Goal: Information Seeking & Learning: Learn about a topic

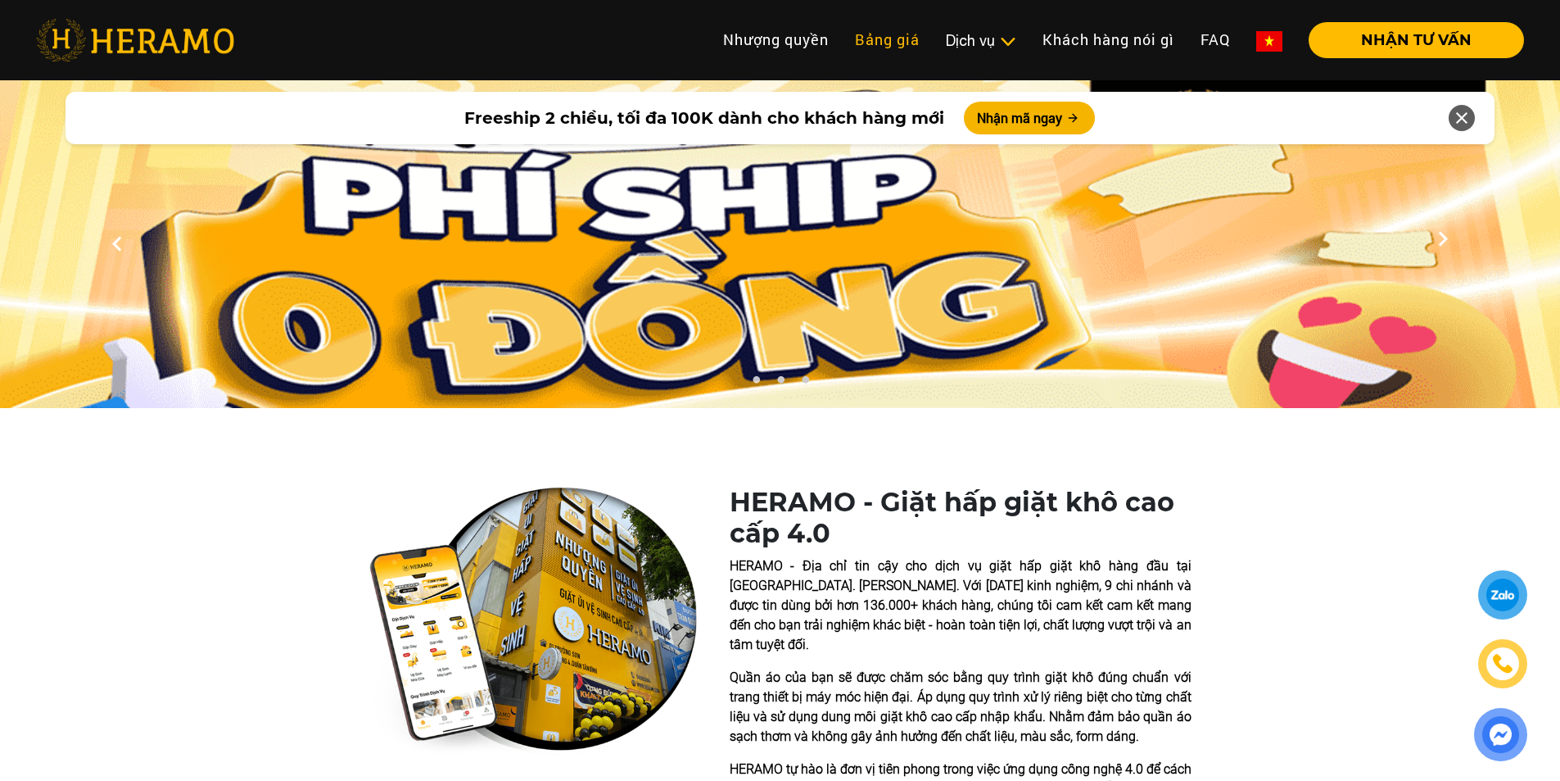
click at [872, 37] on link "Bảng giá" at bounding box center [887, 39] width 91 height 35
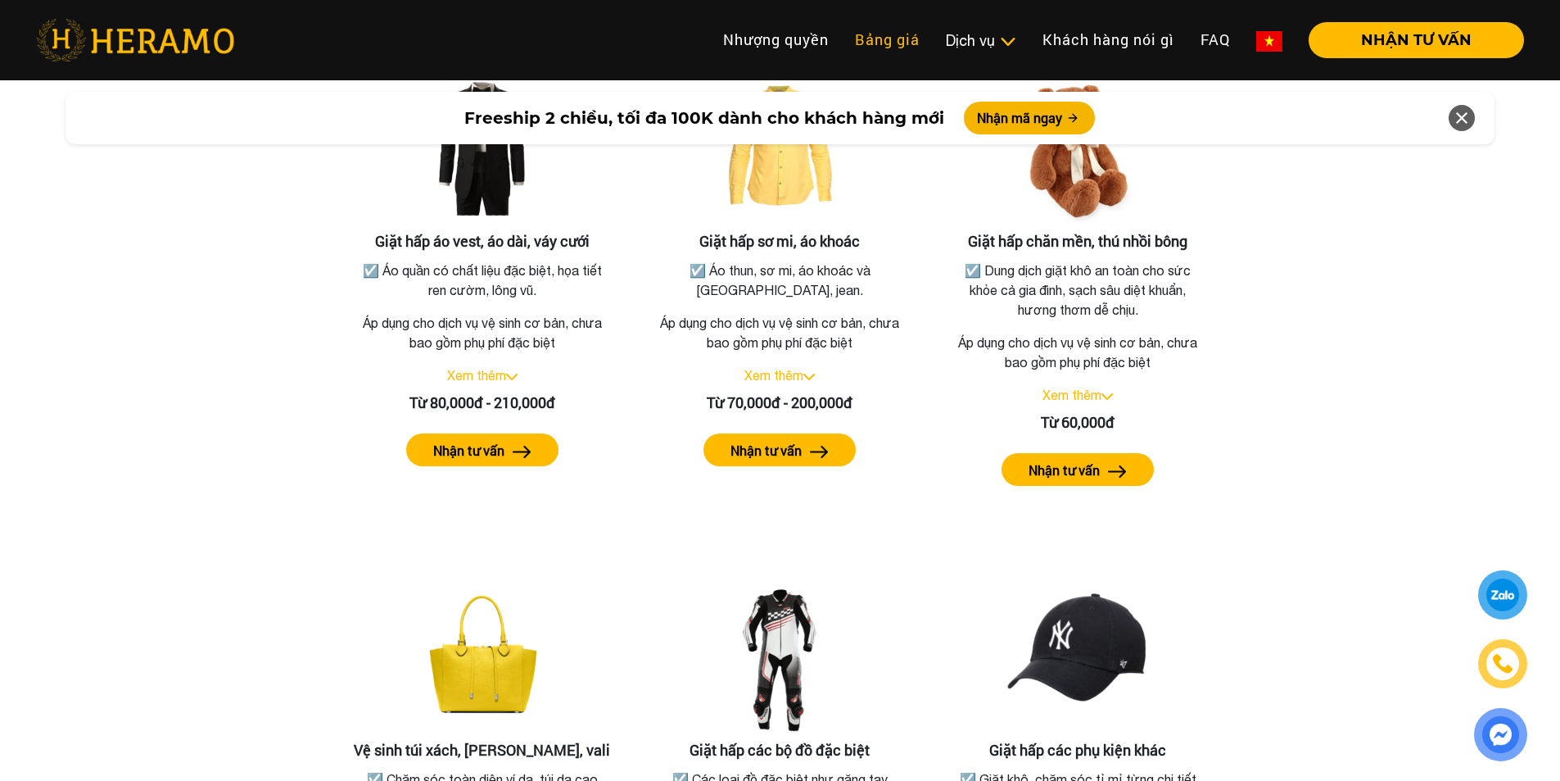
scroll to position [2939, 0]
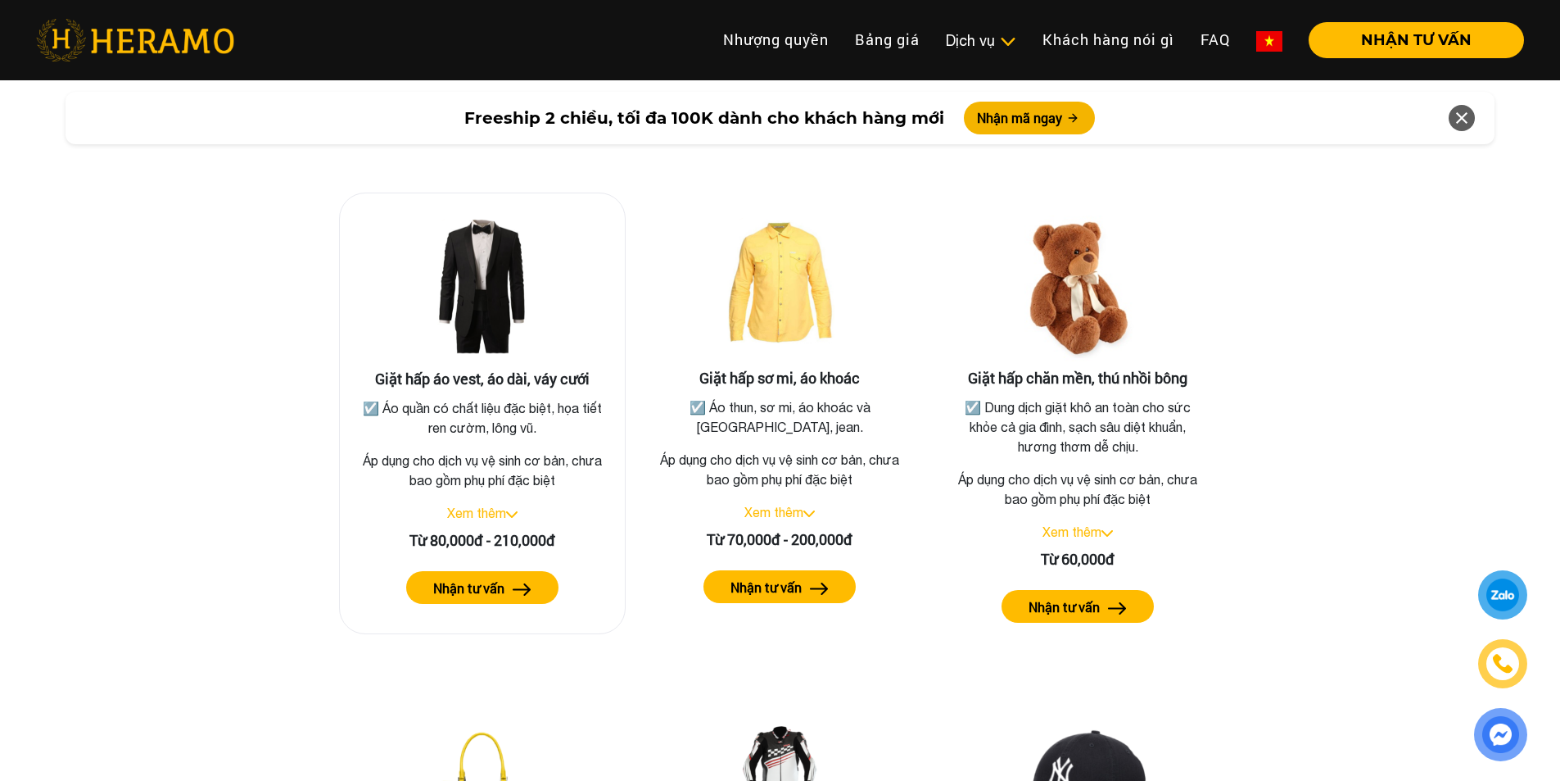
click at [480, 505] on link "Xem thêm" at bounding box center [476, 512] width 59 height 15
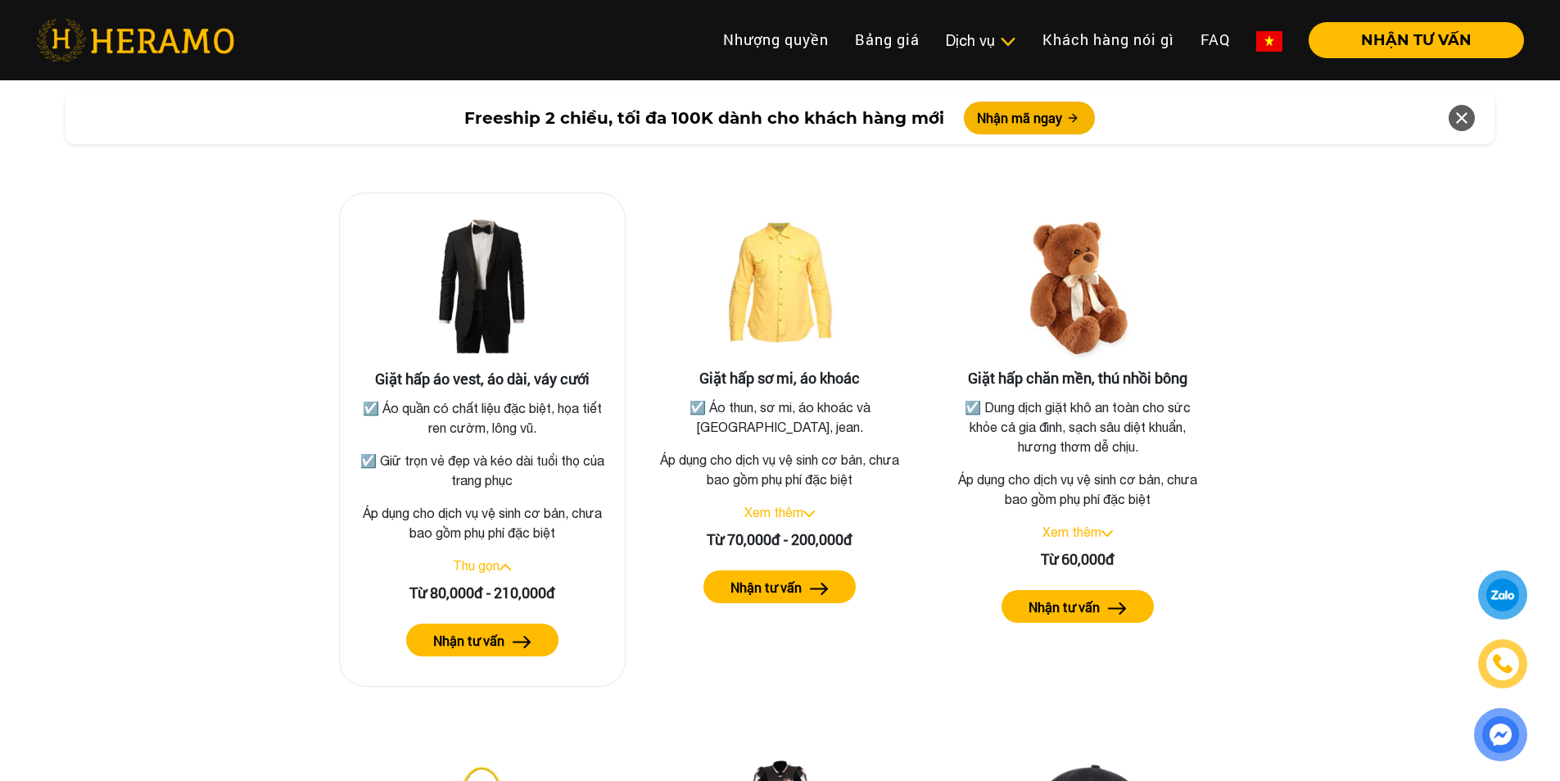
scroll to position [3076, 0]
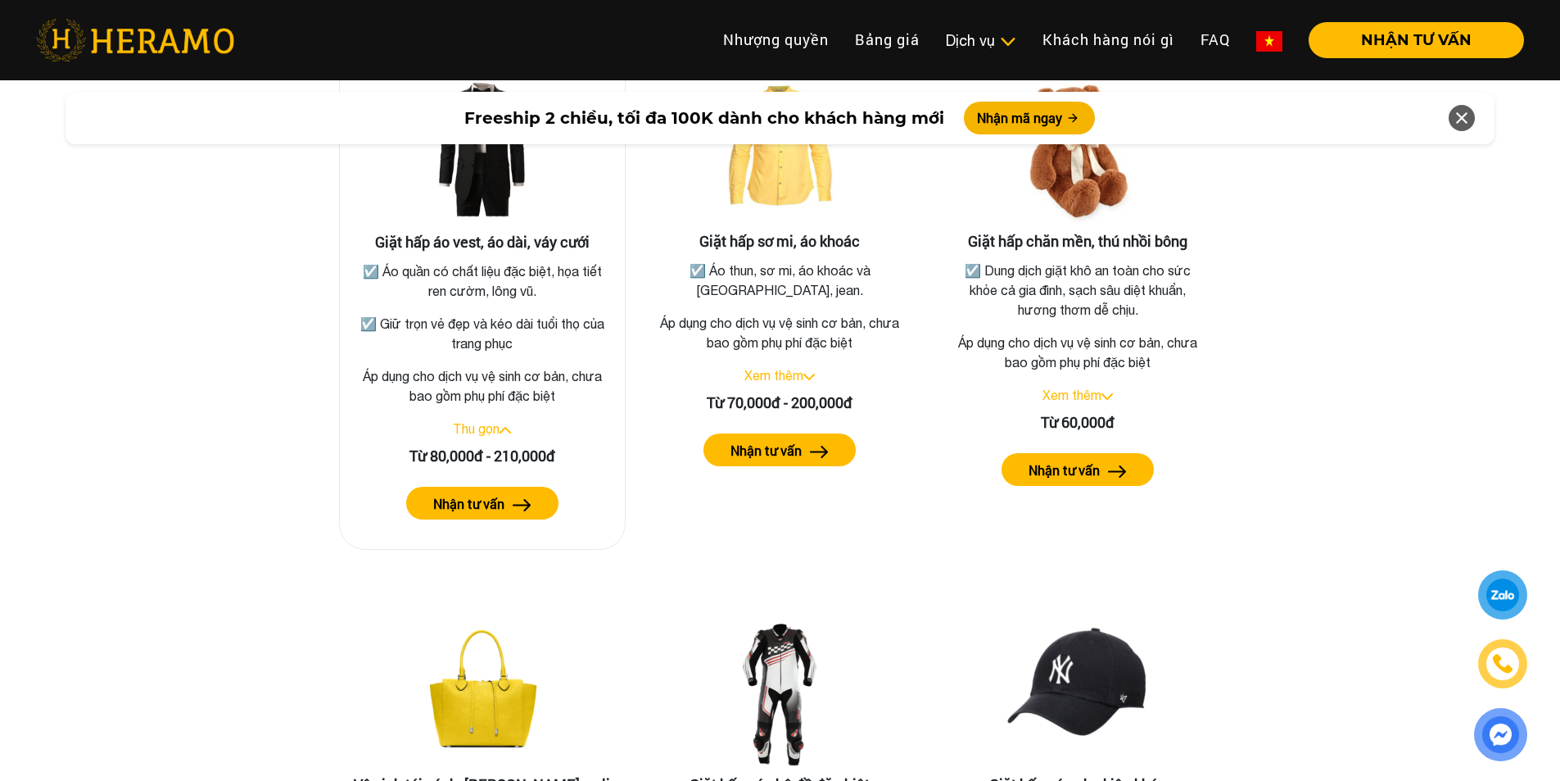
click at [464, 373] on p "Áp dụng cho dịch vụ vệ sinh cơ bản, chưa bao gồm phụ phí đặc biệt" at bounding box center [482, 385] width 259 height 39
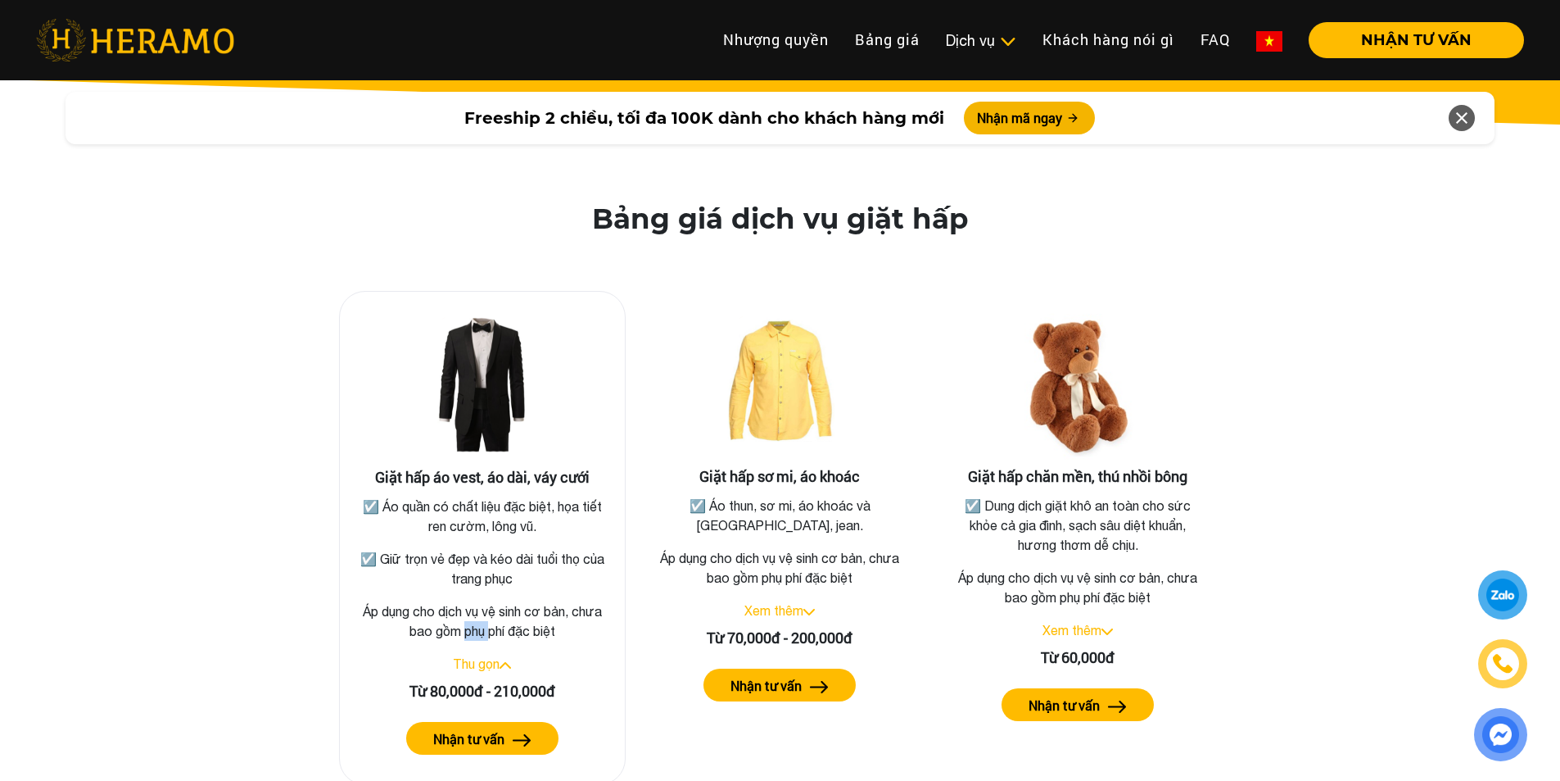
scroll to position [2801, 0]
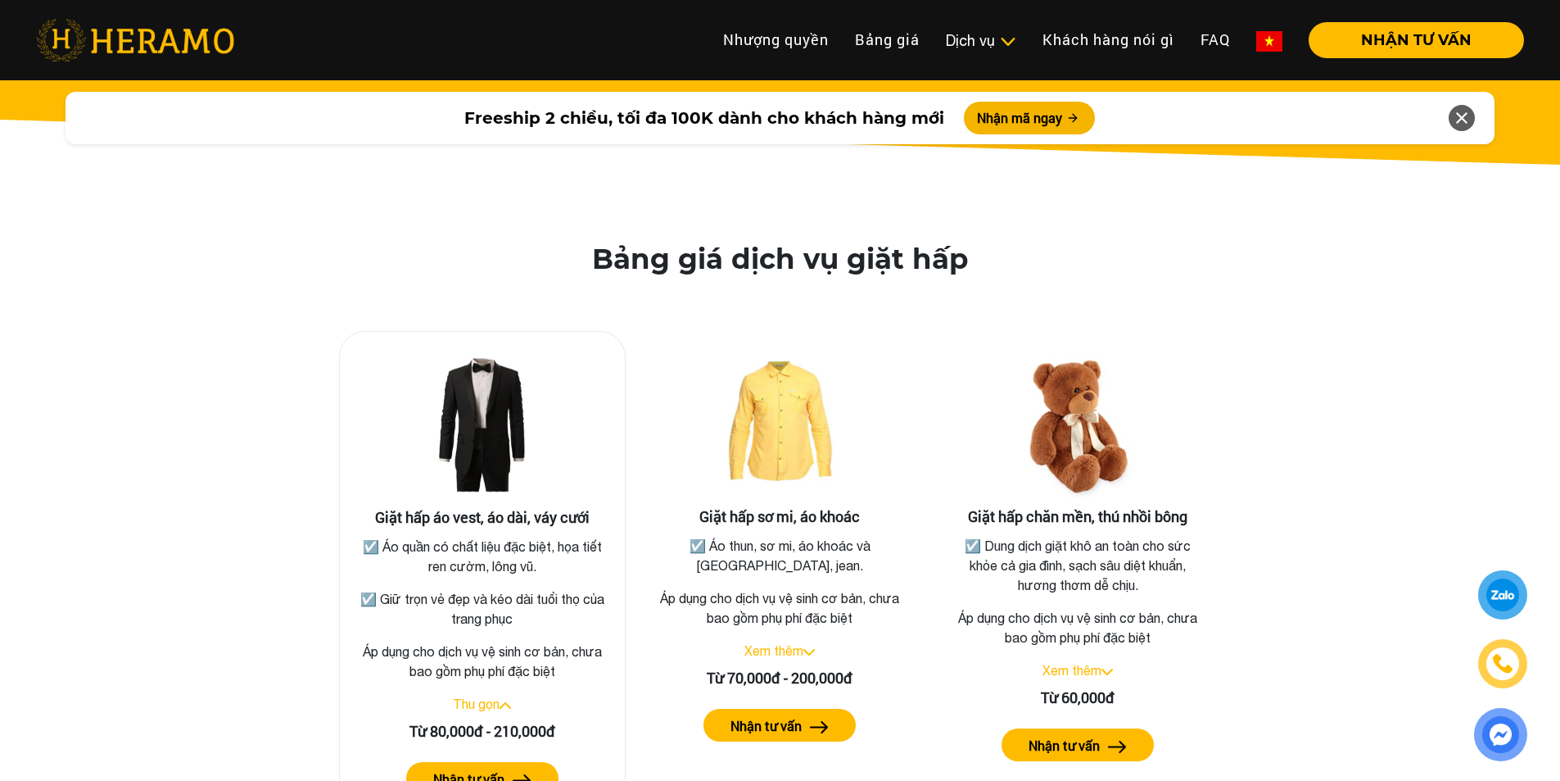
click at [467, 559] on div "☑️ Áo quần có chất liệu đặc biệt, họa tiết ren cườm, lông vũ. ☑️ Giữ trọn vẻ đẹ…" at bounding box center [482, 583] width 252 height 92
click at [469, 546] on p "☑️ Áo quần có chất liệu đặc biệt, họa tiết ren cườm, lông vũ." at bounding box center [482, 556] width 252 height 39
click at [460, 589] on p "☑️ Giữ trọn vẻ đẹp và kéo dài tuổi thọ của trang phục" at bounding box center [482, 608] width 252 height 39
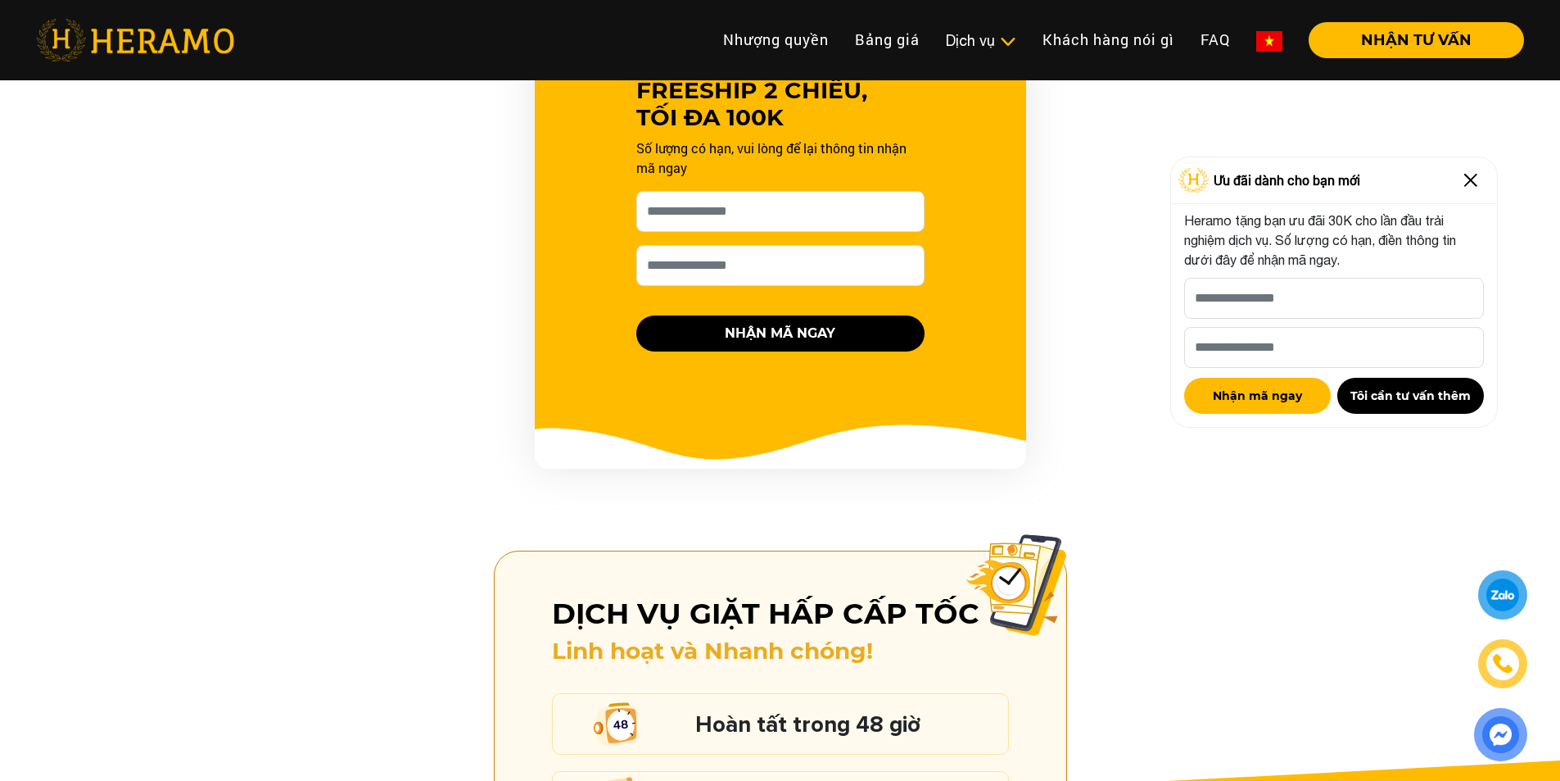
scroll to position [1638, 0]
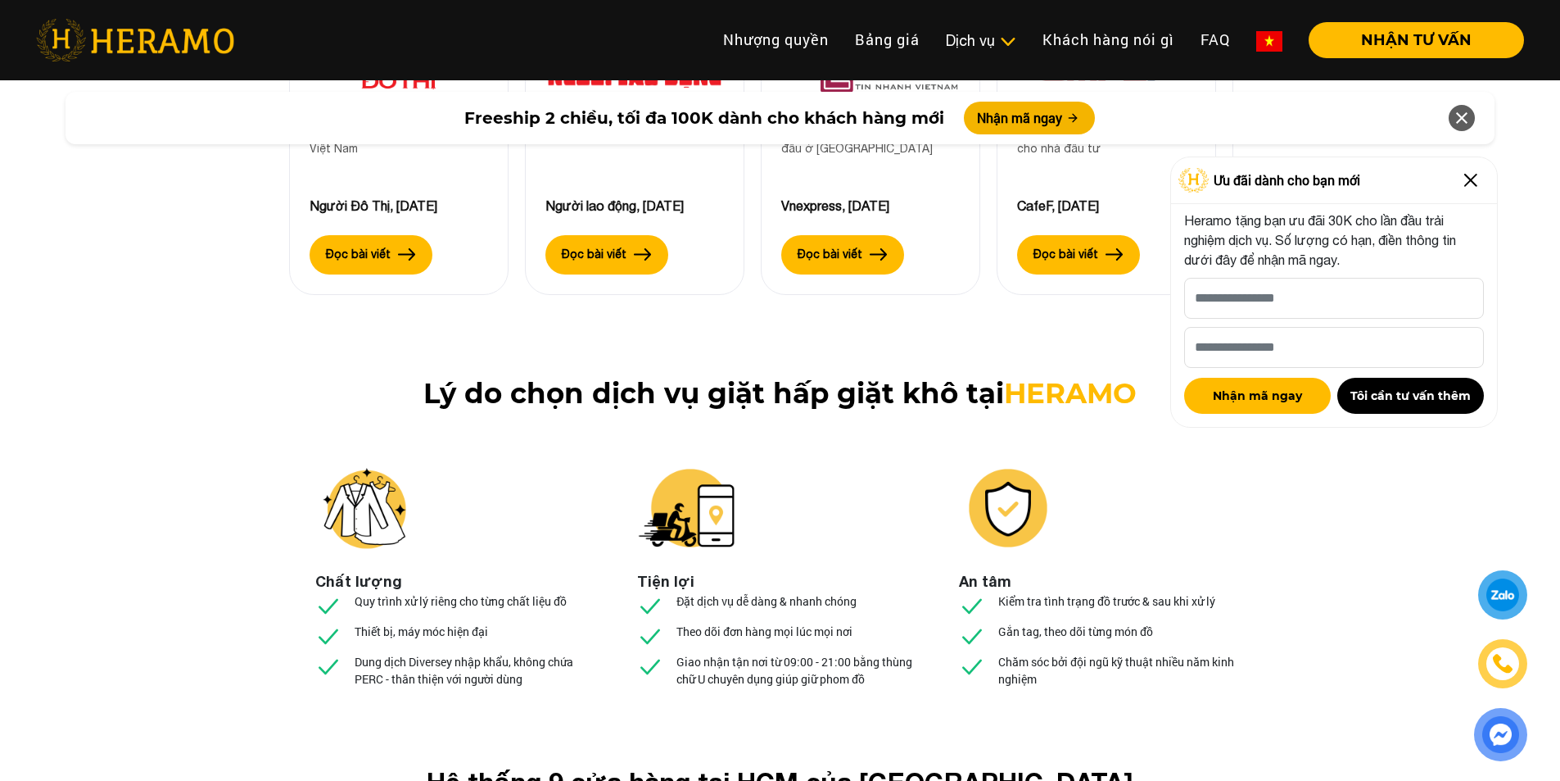
scroll to position [5052, 0]
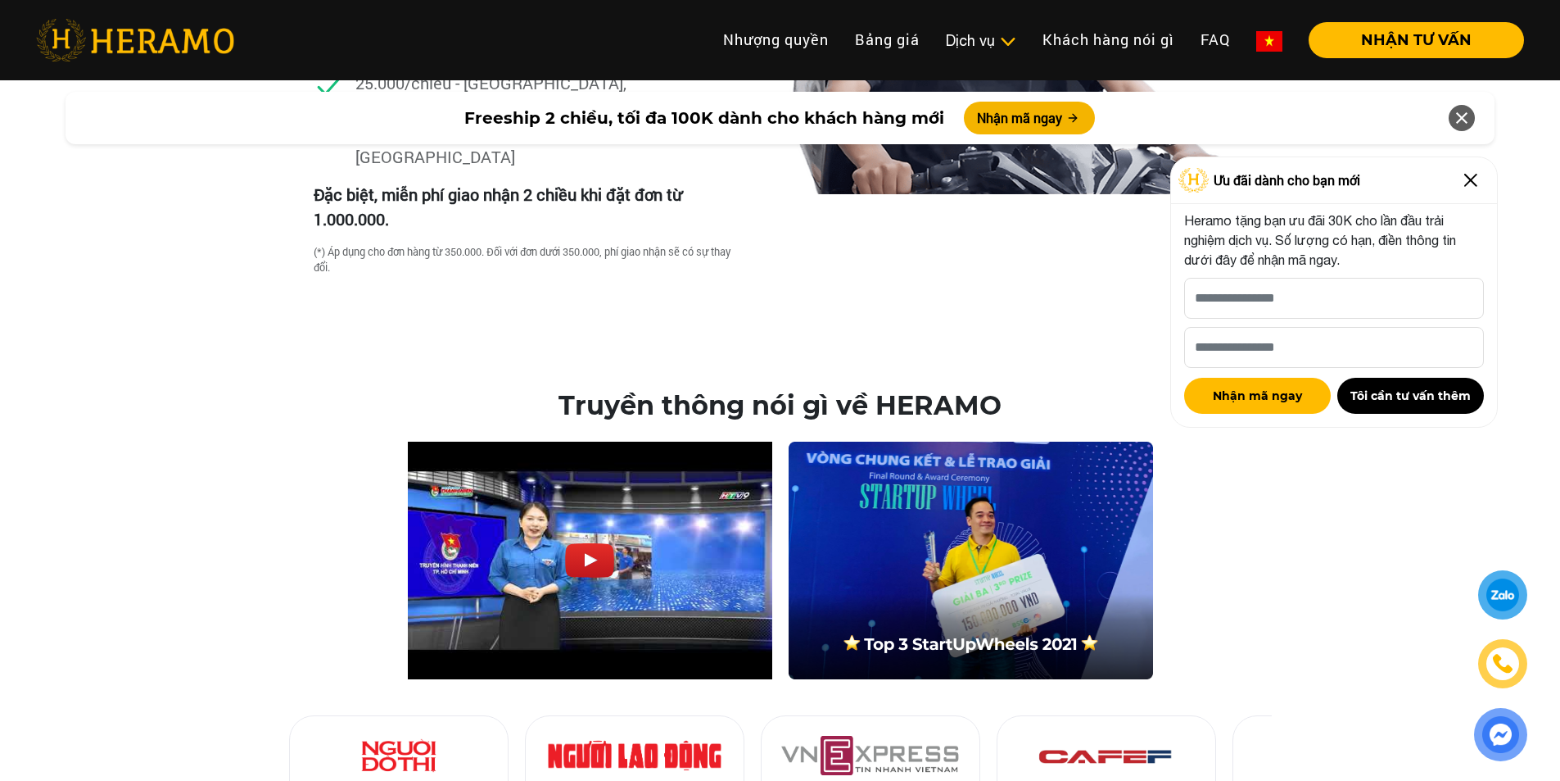
click at [611, 543] on img at bounding box center [589, 560] width 49 height 34
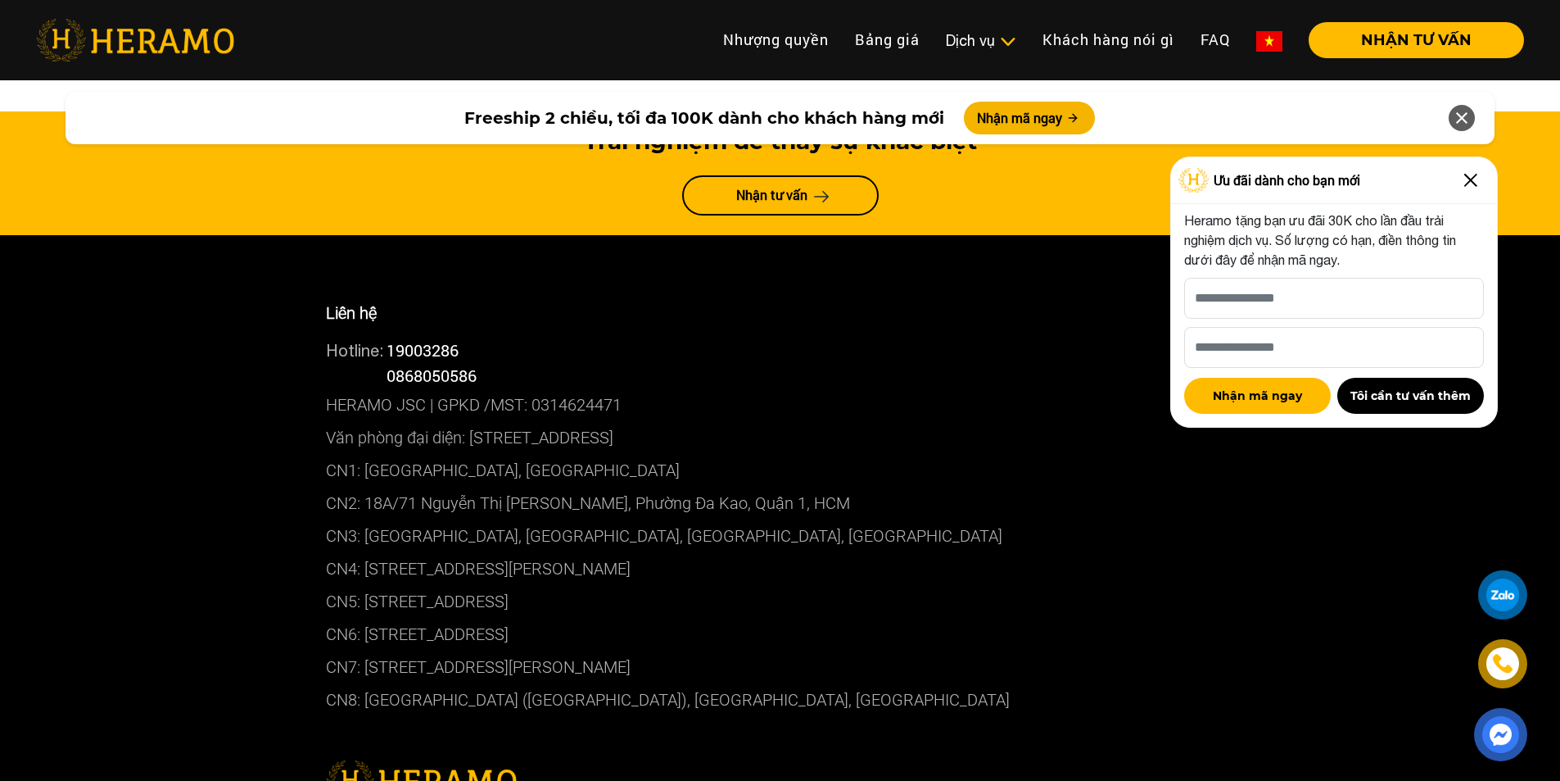
scroll to position [8875, 0]
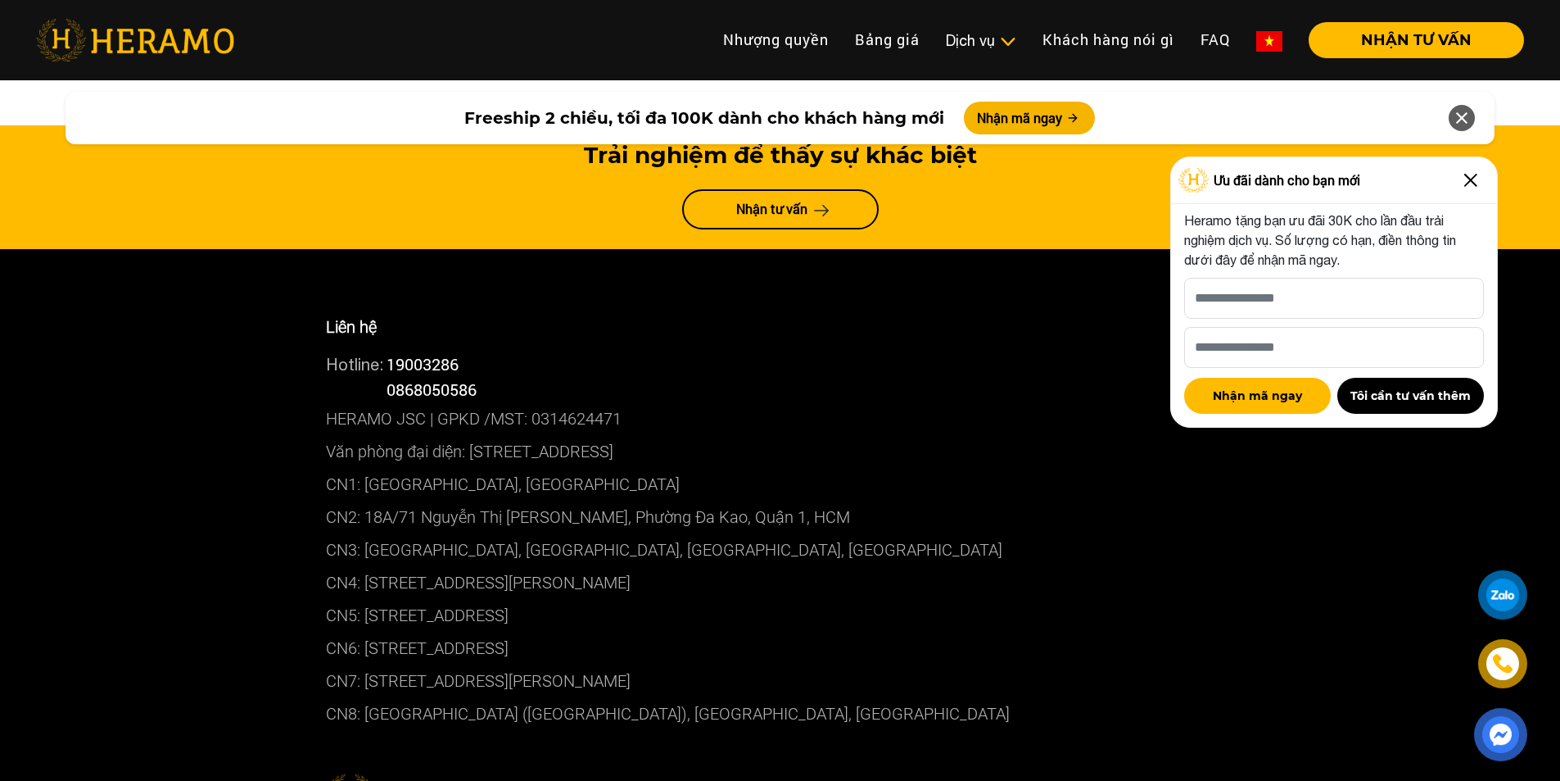
drag, startPoint x: 745, startPoint y: 321, endPoint x: 439, endPoint y: 321, distance: 305.5
click at [439, 468] on p "CN1: [GEOGRAPHIC_DATA], [GEOGRAPHIC_DATA]" at bounding box center [780, 484] width 909 height 33
